Goal: Task Accomplishment & Management: Use online tool/utility

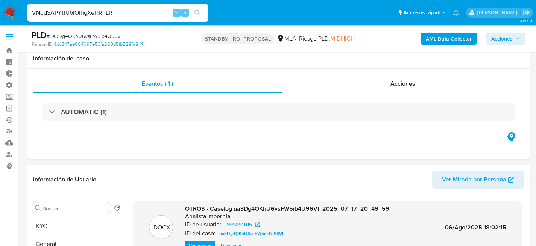
select select "10"
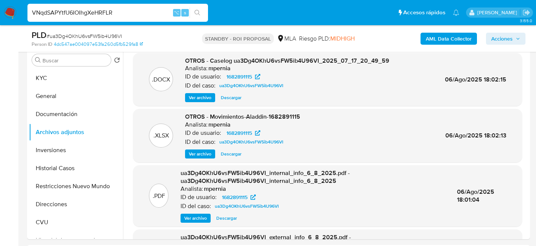
type input "VNqdSAPYtfU6IOIhgXeHRFLR"
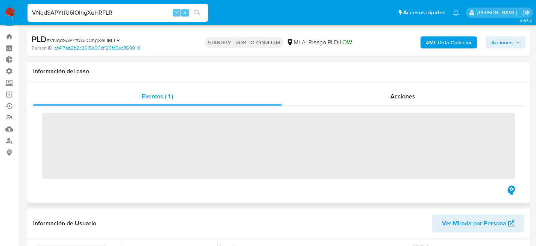
scroll to position [166, 0]
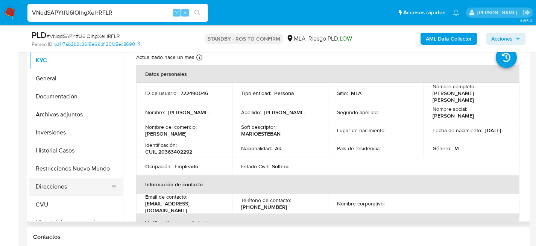
click at [47, 189] on button "Direcciones" at bounding box center [73, 187] width 88 height 18
select select "10"
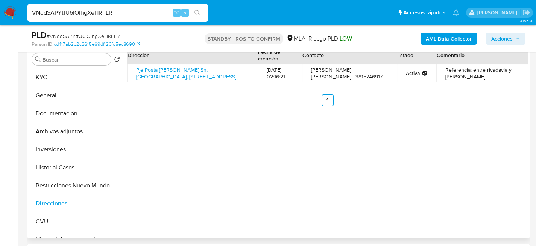
scroll to position [148, 0]
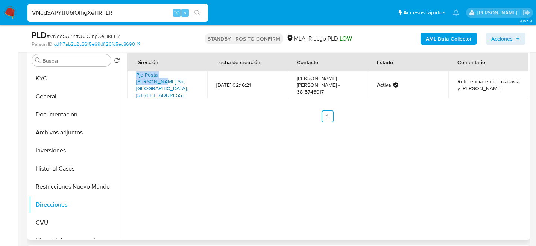
drag, startPoint x: 133, startPoint y: 75, endPoint x: 183, endPoint y: 75, distance: 50.0
click at [183, 75] on td "Pje Posta [PERSON_NAME] Sn, [GEOGRAPHIC_DATA], [STREET_ADDRESS]" at bounding box center [167, 84] width 80 height 27
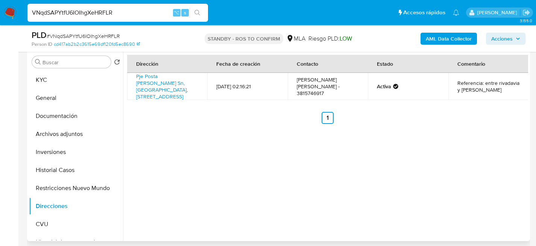
scroll to position [146, 0]
click at [185, 112] on ul "Anterior 1 Siguiente" at bounding box center [327, 118] width 401 height 12
click at [46, 80] on button "KYC" at bounding box center [73, 80] width 88 height 18
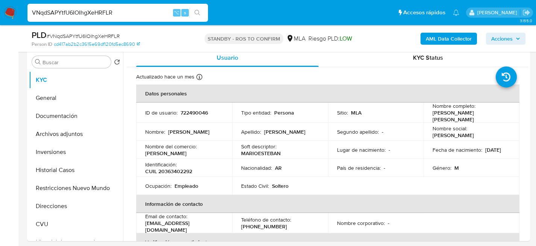
click at [112, 12] on input "VNqdSAPYtfU6IOIhgXeHRFLR" at bounding box center [117, 13] width 180 height 10
paste input "8lzYEbxXKSKvWDikRh6MFJXZ"
type input "8lzYEbxXKSKvWDikRh6MFJXZ"
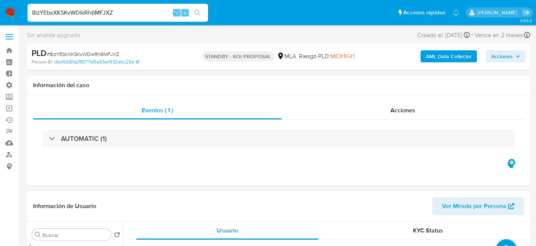
select select "10"
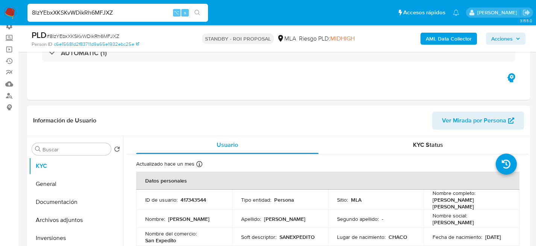
scroll to position [2, 0]
click at [41, 222] on button "Archivos adjuntos" at bounding box center [73, 220] width 88 height 18
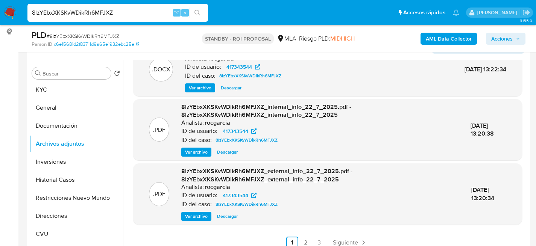
scroll to position [147, 0]
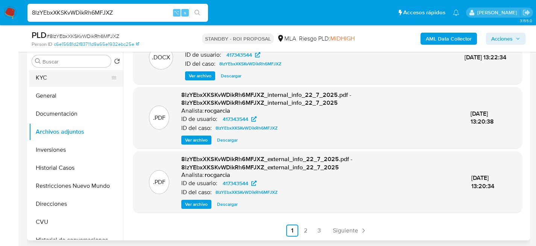
click at [46, 82] on button "KYC" at bounding box center [73, 78] width 88 height 18
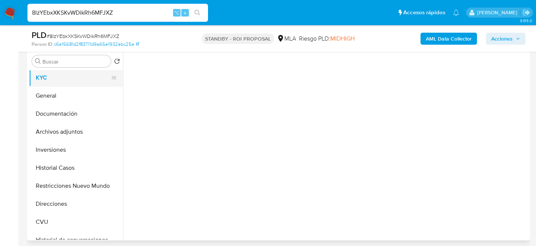
scroll to position [0, 0]
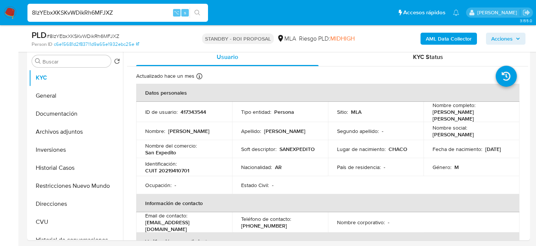
click at [117, 16] on input "8lzYEbxXKSKvWDikRh6MFJXZ" at bounding box center [117, 13] width 180 height 10
paste input "4NdvDfQbf9lI7tOJWsPeUWYs"
type input "4NdvDfQbf9lI7tOJWsPeUWYs"
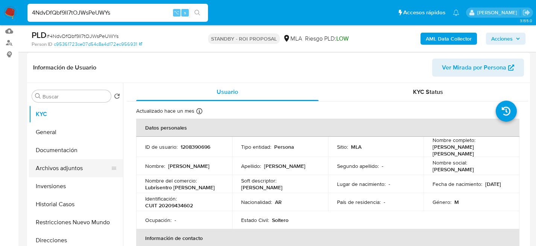
select select "10"
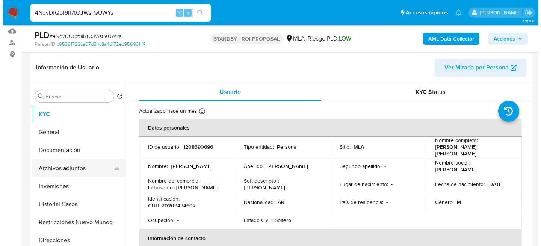
scroll to position [112, 0]
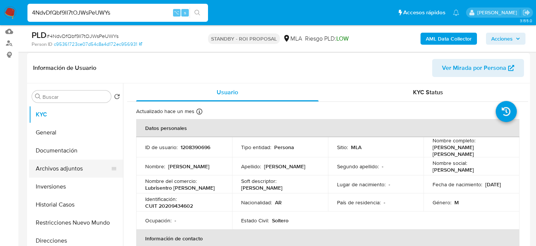
click at [69, 165] on button "Archivos adjuntos" at bounding box center [73, 169] width 88 height 18
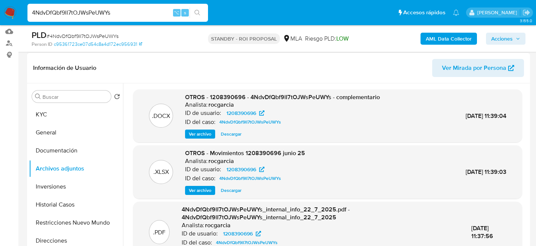
click at [200, 133] on span "Ver archivo" at bounding box center [200, 134] width 23 height 8
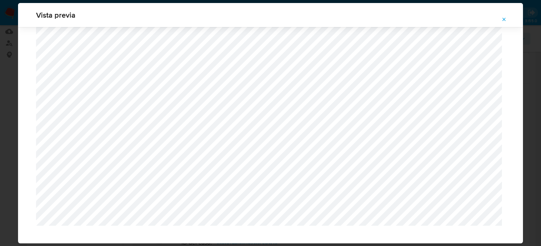
scroll to position [831, 0]
click at [506, 21] on icon "Attachment preview" at bounding box center [504, 20] width 6 height 6
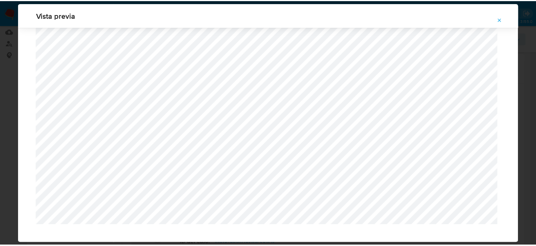
scroll to position [24, 0]
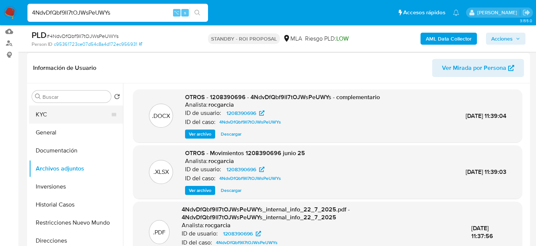
click at [53, 120] on button "KYC" at bounding box center [73, 115] width 88 height 18
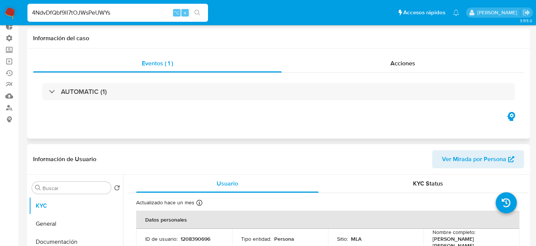
scroll to position [0, 0]
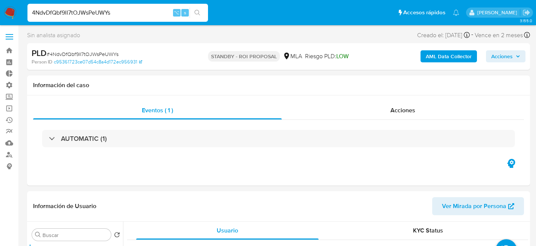
click at [103, 14] on input "4NdvDfQbf9lI7tOJWsPeUWYs" at bounding box center [117, 13] width 180 height 10
paste input "En cuanto a la documentación proporcionada, la misma ha resultado insuficiente …"
type input "En cuanto a la documentación proporcionada, la misma ha resultado insuficiente …"
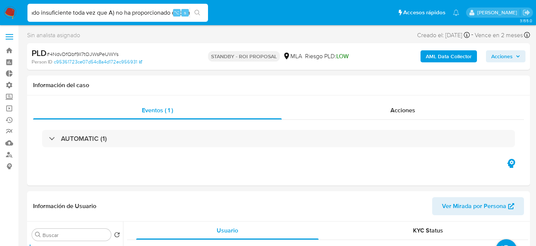
scroll to position [0, 0]
select select "10"
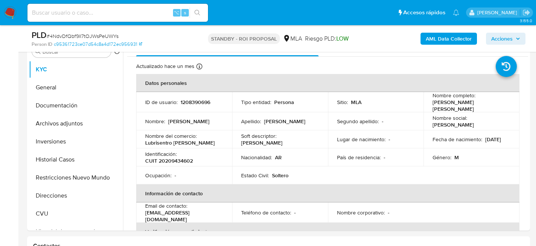
scroll to position [157, 0]
click at [56, 129] on button "Archivos adjuntos" at bounding box center [73, 123] width 88 height 18
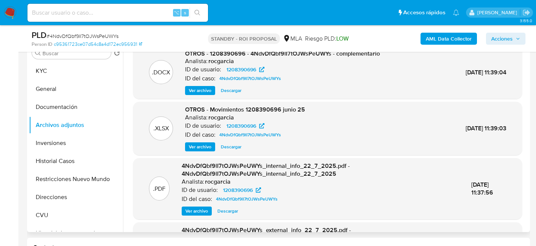
scroll to position [154, 0]
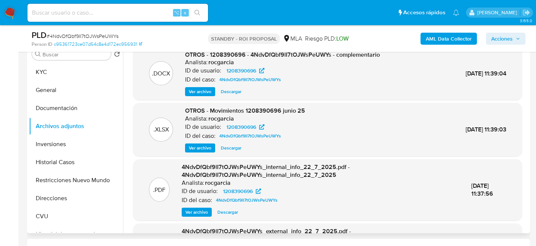
click at [227, 147] on span "Descargar" at bounding box center [231, 148] width 21 height 8
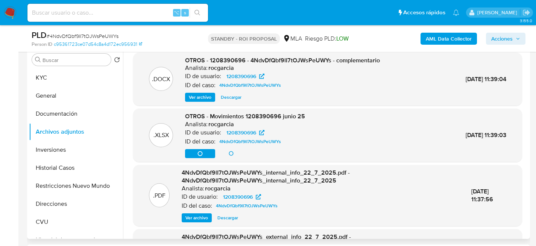
scroll to position [140, 0]
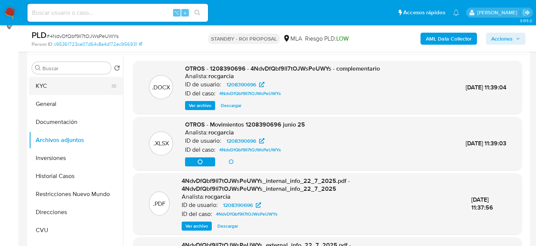
click at [62, 92] on button "KYC" at bounding box center [73, 86] width 88 height 18
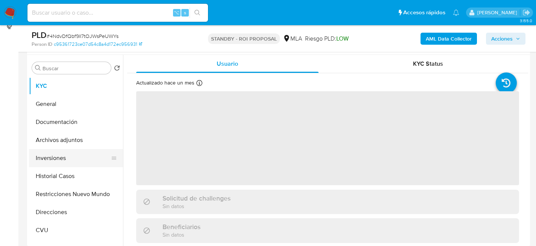
click at [58, 152] on button "Inversiones" at bounding box center [73, 158] width 88 height 18
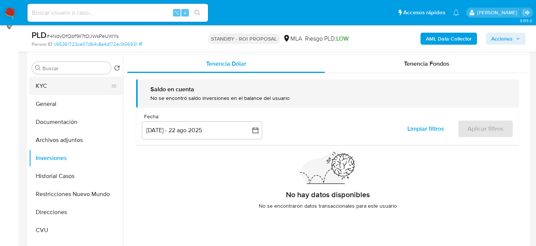
click at [42, 86] on button "KYC" at bounding box center [73, 86] width 88 height 18
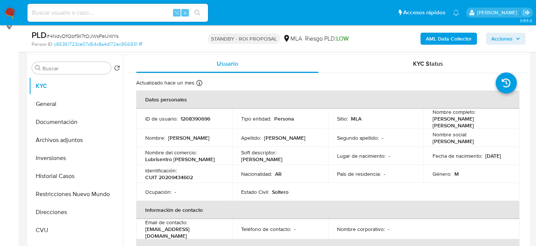
click at [124, 8] on input at bounding box center [117, 13] width 180 height 10
click at [93, 18] on div "⌥ s" at bounding box center [117, 13] width 180 height 18
click at [97, 14] on input at bounding box center [117, 13] width 180 height 10
paste input "7rsddcyM1f1mvsLGzxH9sjrd_2025_06_18_19_15_16"
type input "7rsddcyM1f1mvsLGzxH9sjrd_2025_06_18_19_15_16"
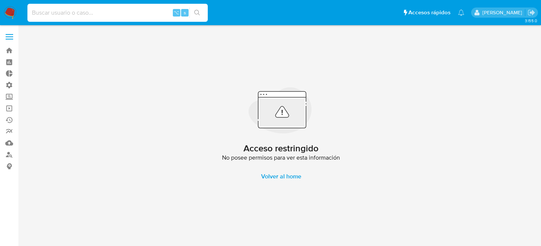
drag, startPoint x: 35, startPoint y: 9, endPoint x: 53, endPoint y: 15, distance: 19.5
click at [38, 11] on input at bounding box center [117, 13] width 180 height 10
click at [57, 15] on input at bounding box center [117, 13] width 180 height 10
paste input "7rsddcyM1f1mvsLGzxH9sjrd_2025_06_18_19_15_16"
type input "7rsddcyM1f1mvsLGzxH9sjrd"
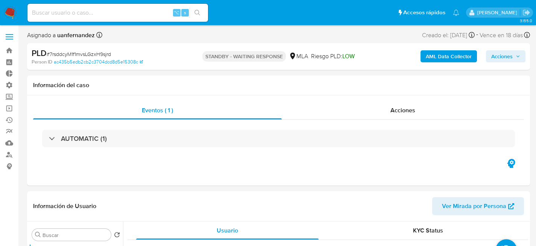
select select "10"
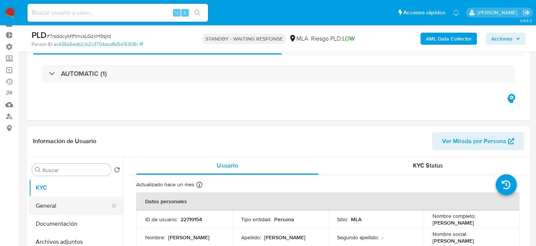
scroll to position [63, 0]
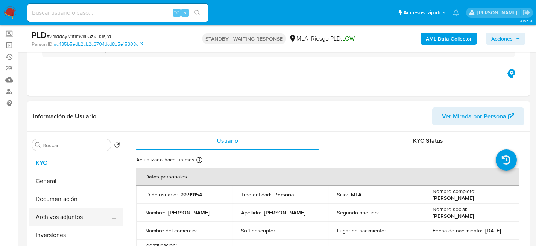
click at [55, 217] on button "Archivos adjuntos" at bounding box center [73, 217] width 88 height 18
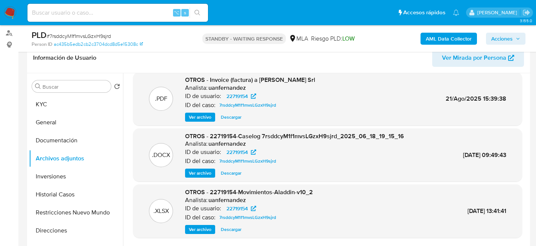
click at [238, 229] on span "Descargar" at bounding box center [231, 230] width 21 height 8
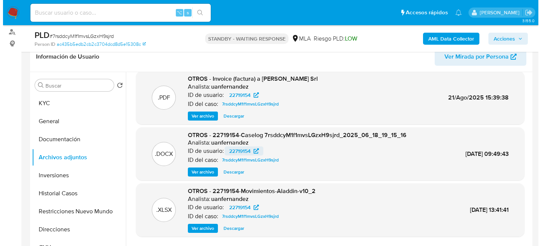
scroll to position [123, 0]
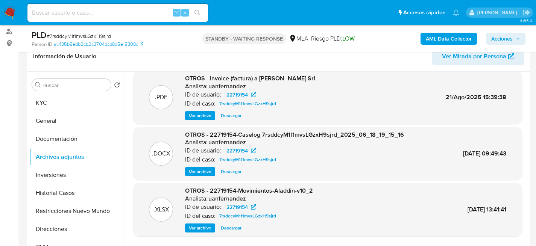
click at [197, 224] on span "Ver archivo" at bounding box center [200, 228] width 23 height 8
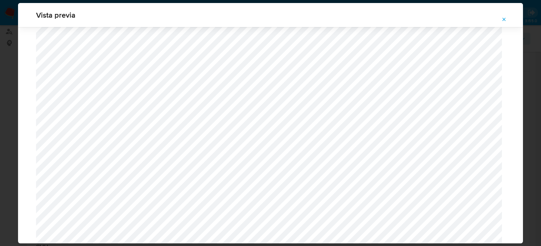
scroll to position [595, 0]
click at [10, 29] on div "Vista previa" at bounding box center [270, 123] width 541 height 246
click at [504, 19] on icon "Attachment preview" at bounding box center [504, 19] width 3 height 3
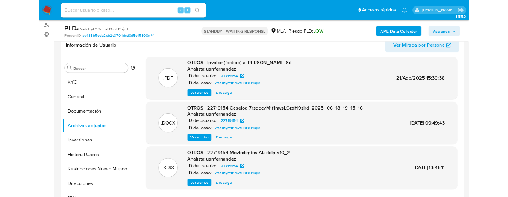
scroll to position [63, 0]
